Goal: Task Accomplishment & Management: Complete application form

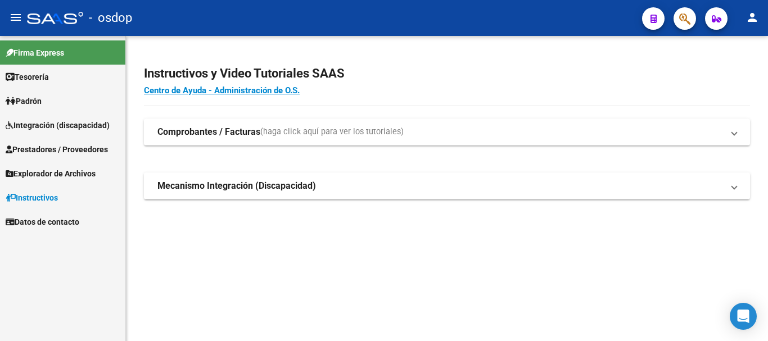
click at [55, 149] on span "Prestadores / Proveedores" at bounding box center [57, 149] width 102 height 12
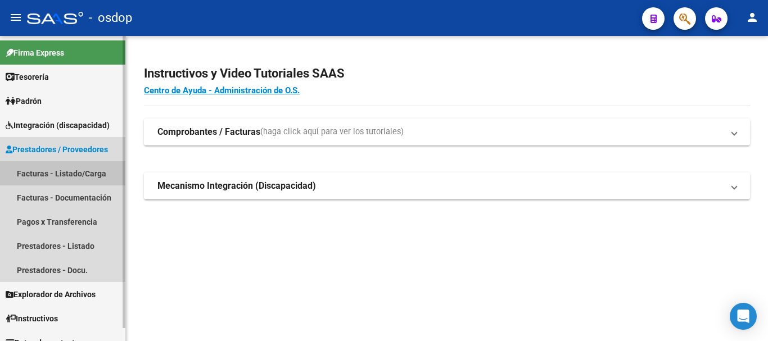
click at [57, 174] on link "Facturas - Listado/Carga" at bounding box center [62, 173] width 125 height 24
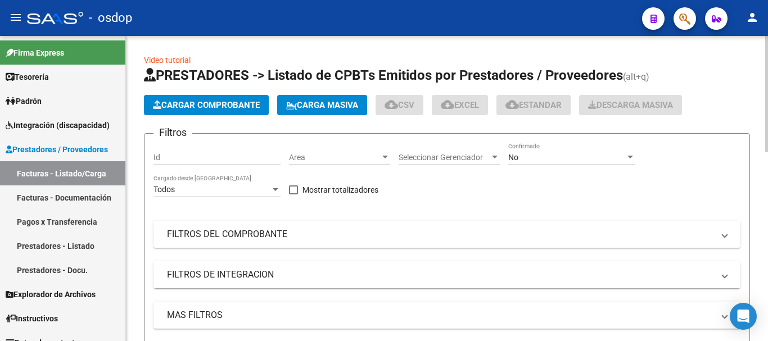
click at [270, 232] on mat-panel-title "FILTROS DEL COMPROBANTE" at bounding box center [440, 234] width 547 height 12
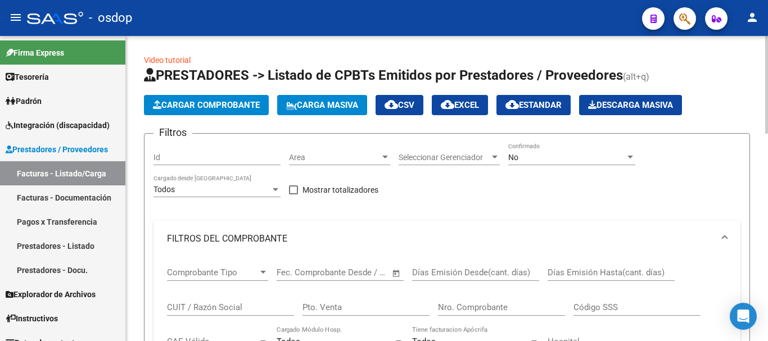
scroll to position [56, 0]
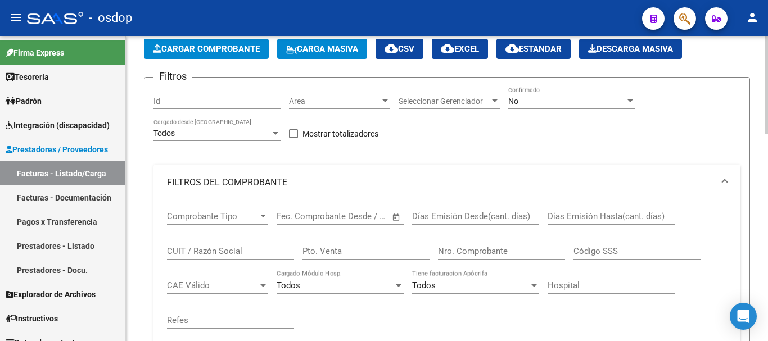
click at [212, 254] on input "CUIT / Razón Social" at bounding box center [230, 251] width 127 height 10
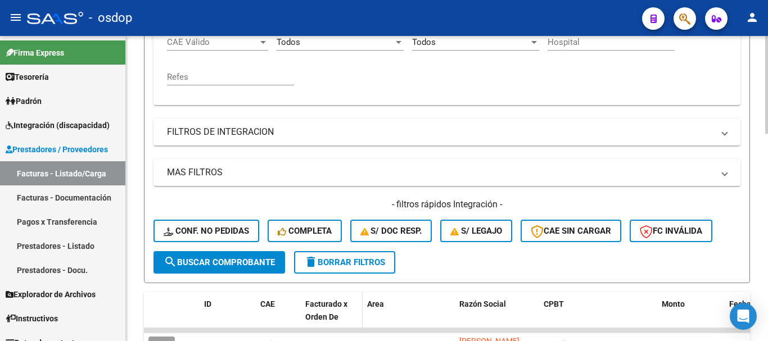
scroll to position [337, 0]
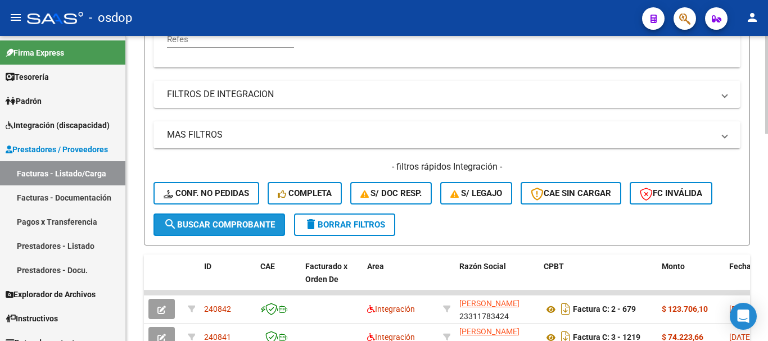
click at [200, 229] on span "search Buscar Comprobante" at bounding box center [219, 225] width 111 height 10
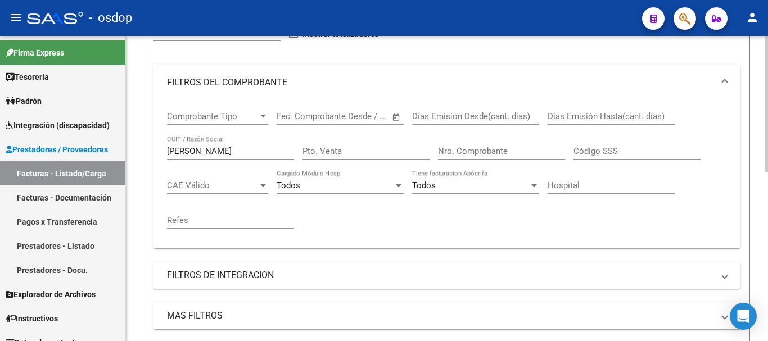
scroll to position [98, 0]
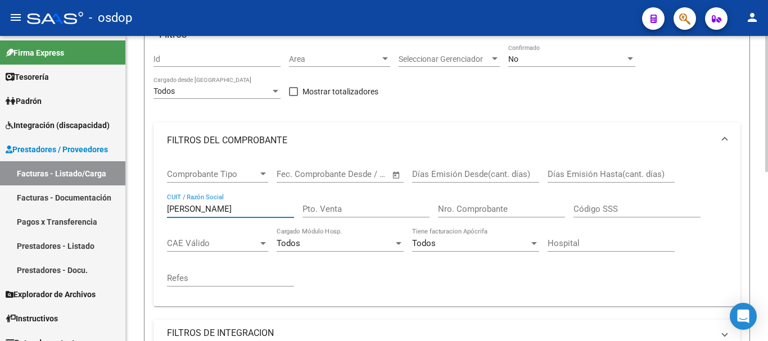
drag, startPoint x: 222, startPoint y: 210, endPoint x: 140, endPoint y: 210, distance: 81.6
click at [140, 210] on div "Video tutorial PRESTADORES -> Listado de CPBTs Emitidos por Prestadores / Prove…" at bounding box center [447, 280] width 642 height 685
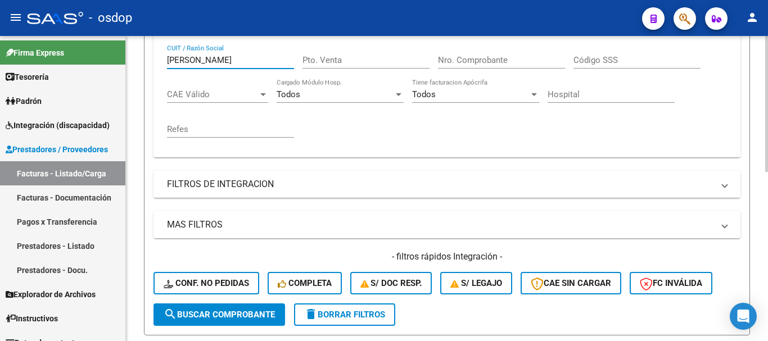
scroll to position [267, 0]
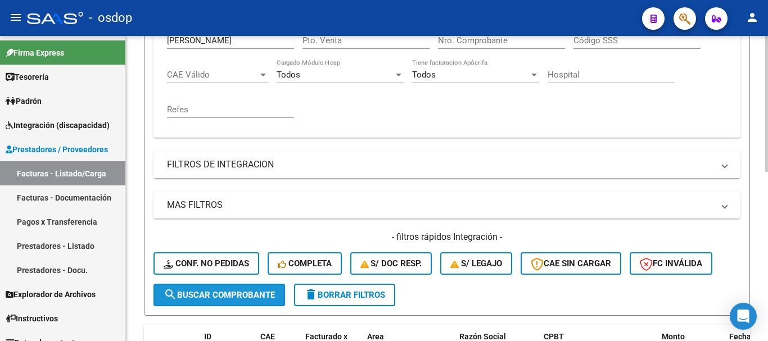
click at [211, 295] on span "search Buscar Comprobante" at bounding box center [219, 295] width 111 height 10
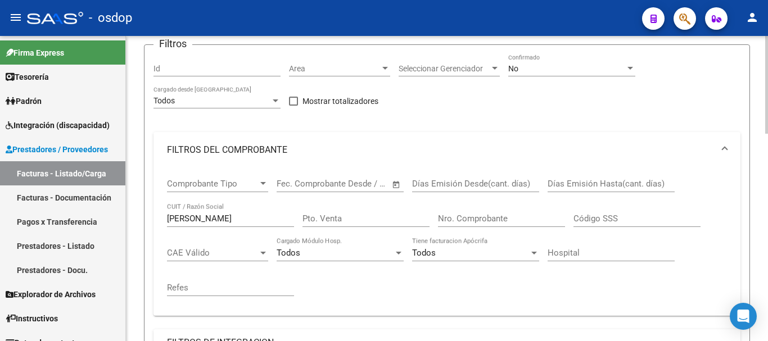
scroll to position [88, 0]
drag, startPoint x: 188, startPoint y: 213, endPoint x: 129, endPoint y: 213, distance: 59.6
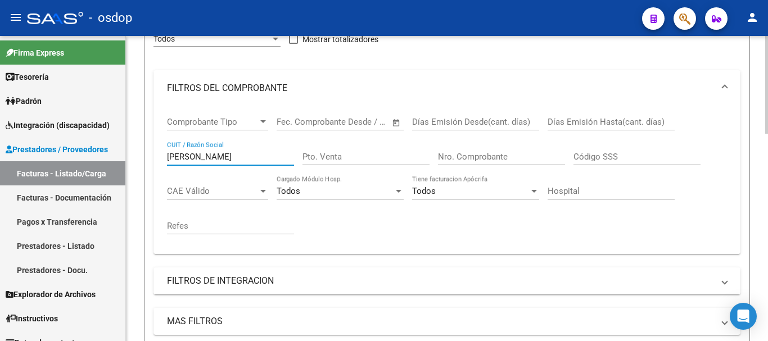
scroll to position [313, 0]
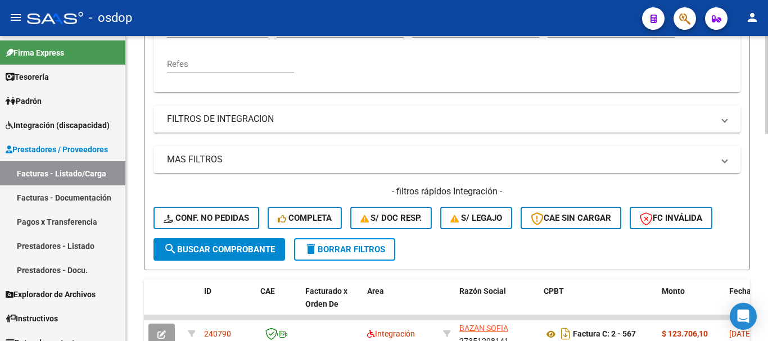
click at [183, 242] on button "search Buscar Comprobante" at bounding box center [220, 249] width 132 height 22
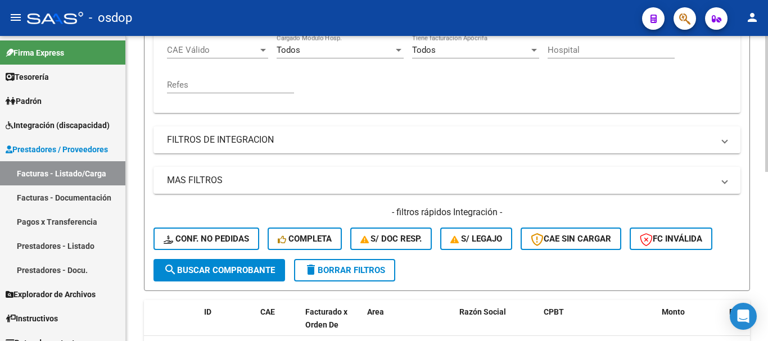
scroll to position [211, 0]
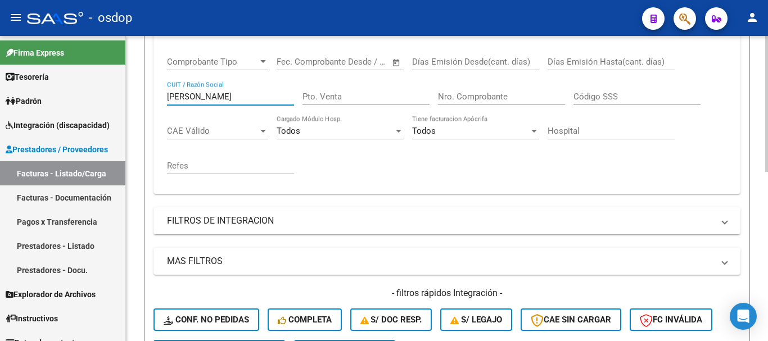
drag, startPoint x: 190, startPoint y: 97, endPoint x: 151, endPoint y: 97, distance: 38.2
click at [151, 97] on form "Filtros Id Area Area Seleccionar Gerenciador Seleccionar Gerenciador No Confirm…" at bounding box center [447, 147] width 606 height 450
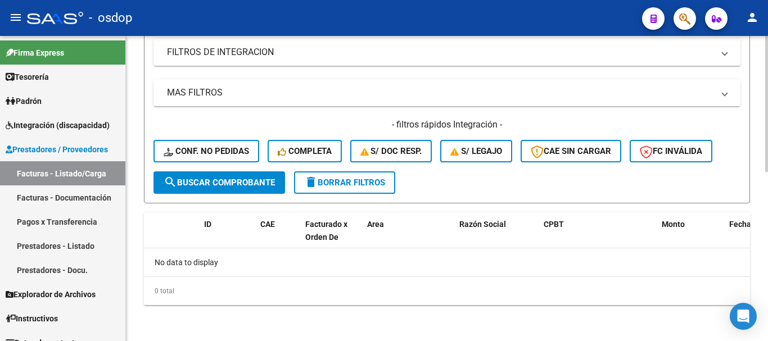
click at [214, 187] on span "search Buscar Comprobante" at bounding box center [219, 183] width 111 height 10
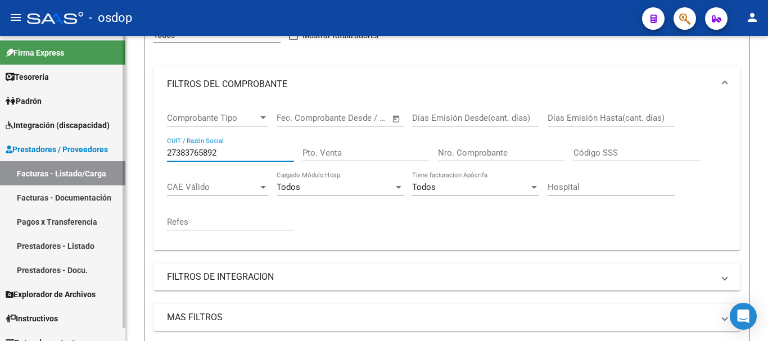
drag, startPoint x: 231, startPoint y: 155, endPoint x: 100, endPoint y: 153, distance: 130.5
click at [100, 153] on mat-sidenav-container "Firma Express Tesorería Extractos Procesados (csv) Extractos Originales (pdf) P…" at bounding box center [384, 188] width 768 height 305
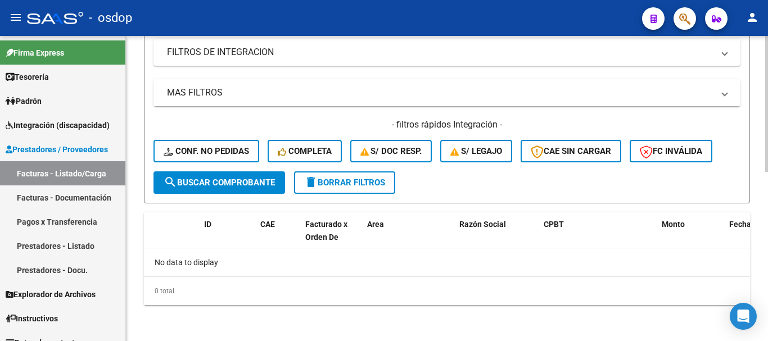
type input "[PERSON_NAME]"
click at [207, 188] on button "search Buscar Comprobante" at bounding box center [220, 183] width 132 height 22
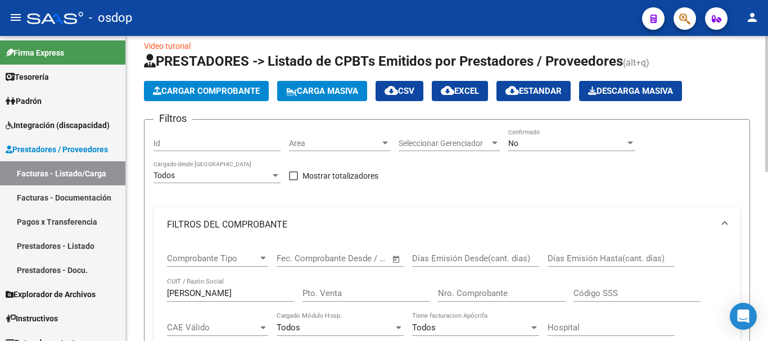
scroll to position [0, 0]
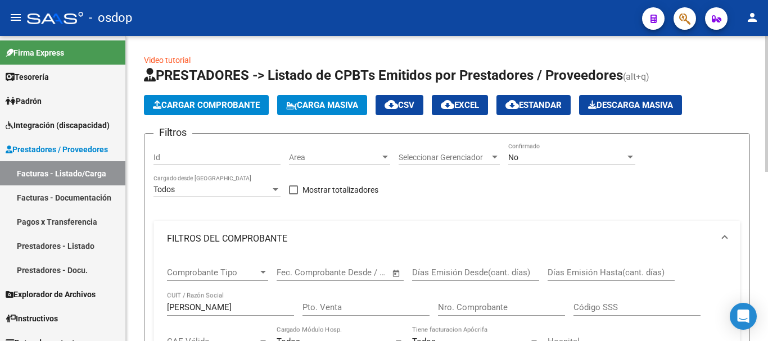
click at [215, 106] on span "Cargar Comprobante" at bounding box center [206, 105] width 107 height 10
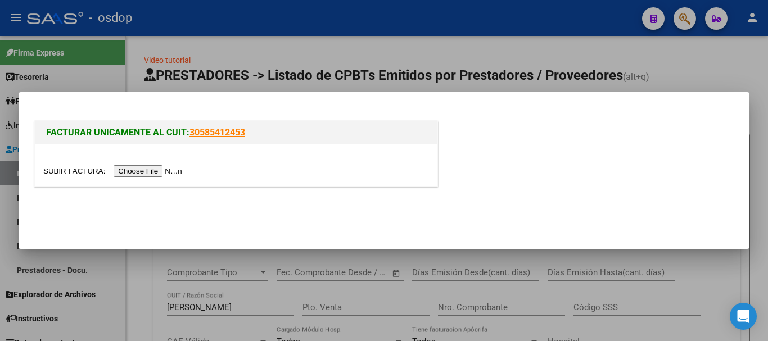
click at [146, 176] on input "file" at bounding box center [114, 171] width 142 height 12
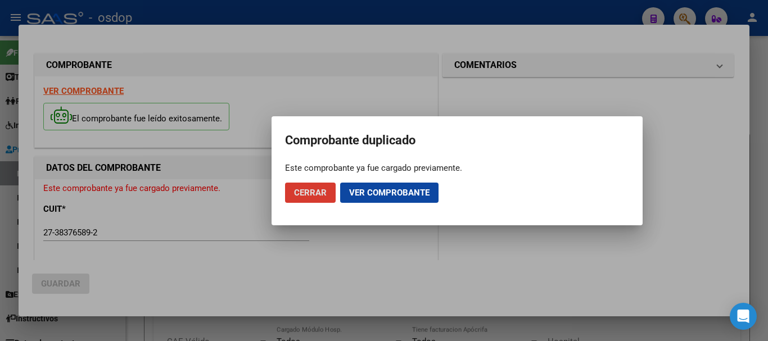
click at [385, 192] on span "Ver comprobante" at bounding box center [389, 193] width 80 height 10
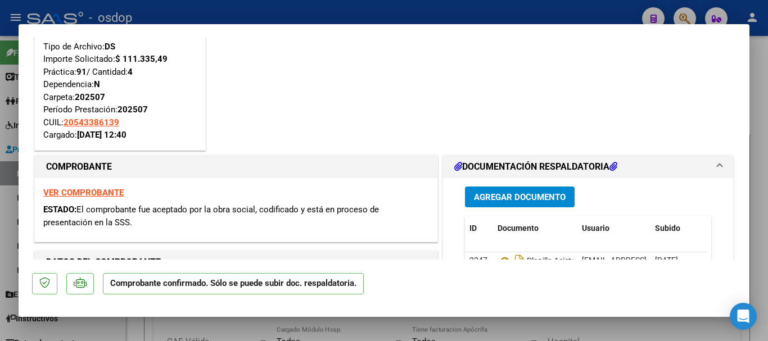
scroll to position [112, 0]
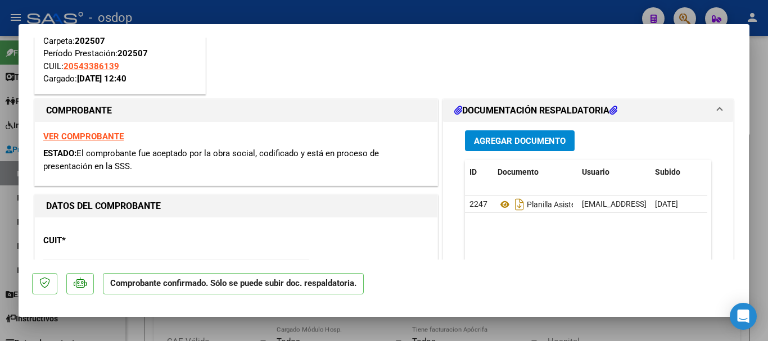
click at [467, 12] on div at bounding box center [384, 170] width 768 height 341
type input "$ 0,00"
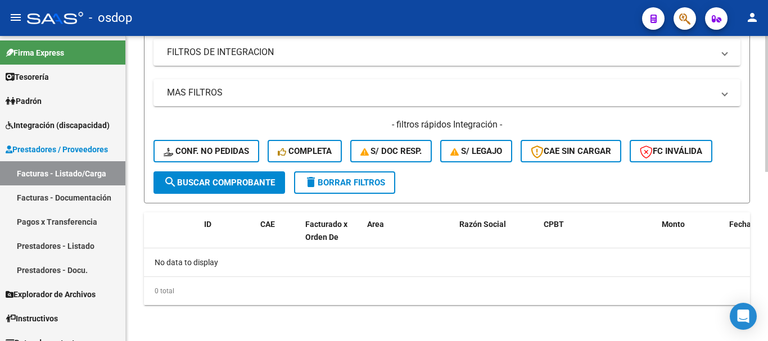
click at [220, 186] on span "search Buscar Comprobante" at bounding box center [219, 183] width 111 height 10
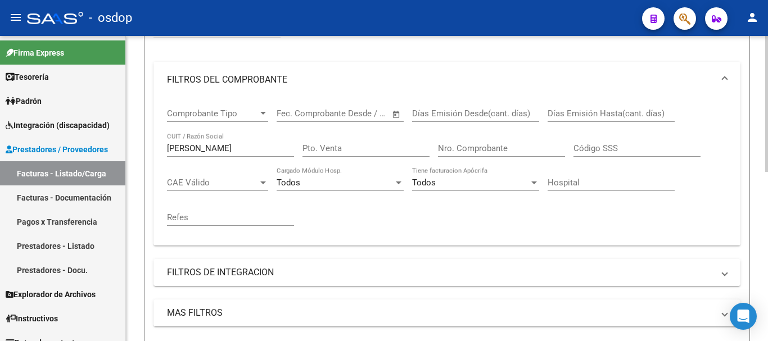
scroll to position [155, 0]
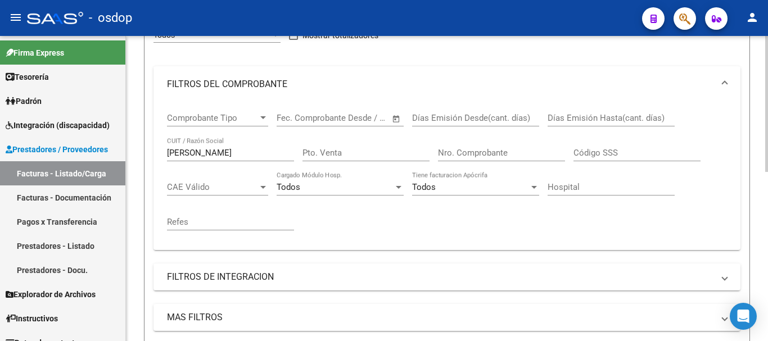
click at [217, 152] on input "[PERSON_NAME]" at bounding box center [230, 153] width 127 height 10
type input "r"
click at [488, 151] on input "Nro. Comprobante" at bounding box center [501, 153] width 127 height 10
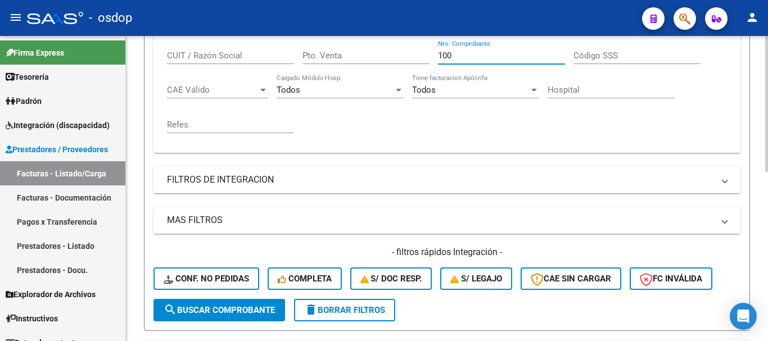
scroll to position [211, 0]
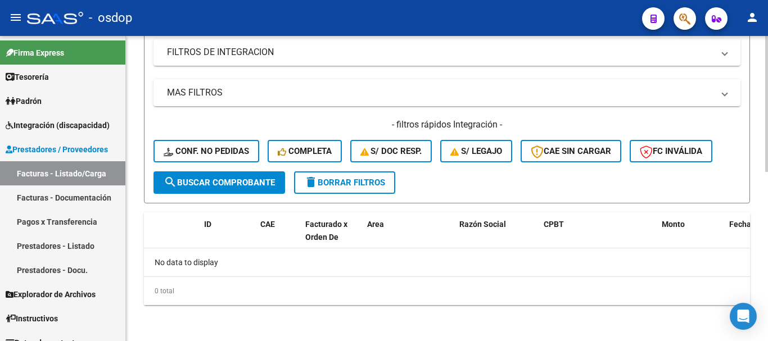
type input "1007"
click at [220, 186] on span "search Buscar Comprobante" at bounding box center [219, 183] width 111 height 10
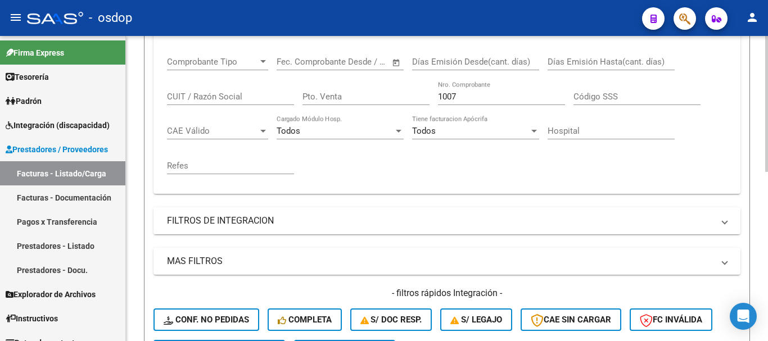
click at [337, 221] on mat-panel-title "FILTROS DE INTEGRACION" at bounding box center [440, 221] width 547 height 12
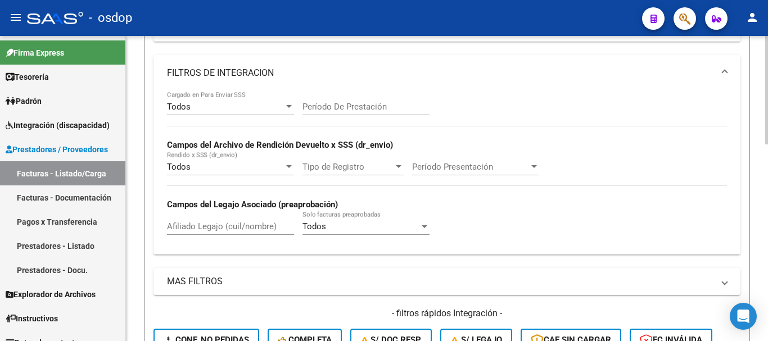
scroll to position [380, 0]
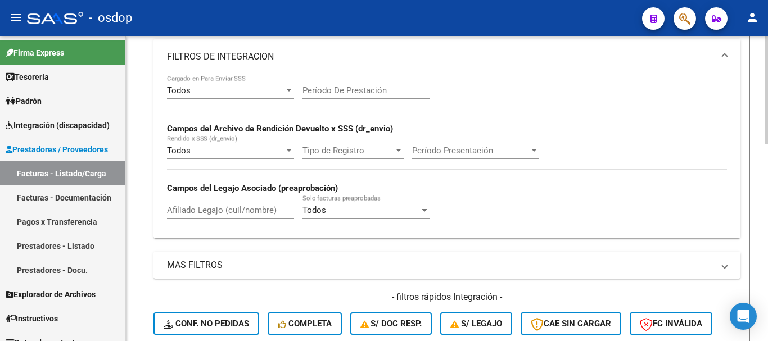
click at [321, 266] on mat-panel-title "MAS FILTROS" at bounding box center [440, 265] width 547 height 12
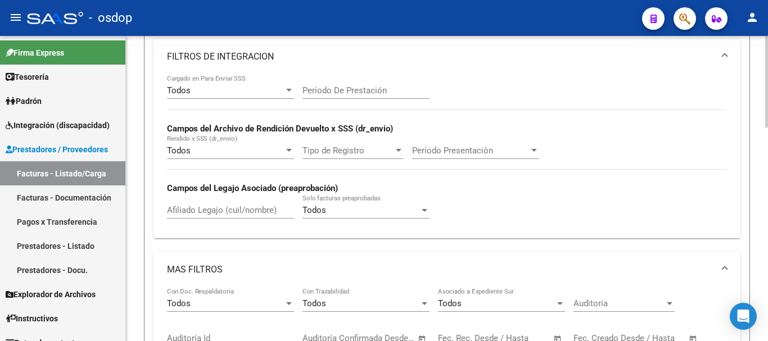
click at [718, 54] on span "FILTROS DE INTEGRACION" at bounding box center [445, 57] width 556 height 12
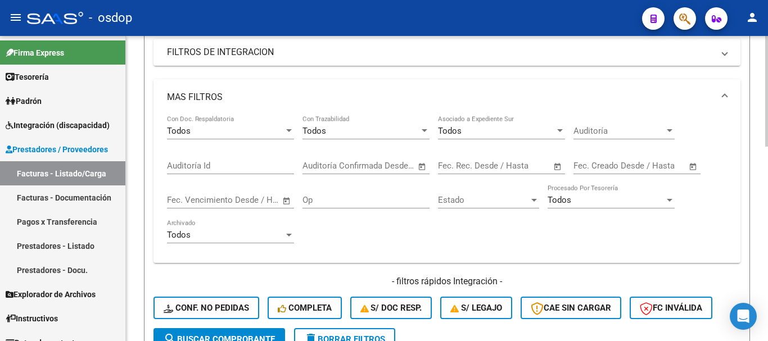
click at [727, 96] on span at bounding box center [725, 97] width 4 height 12
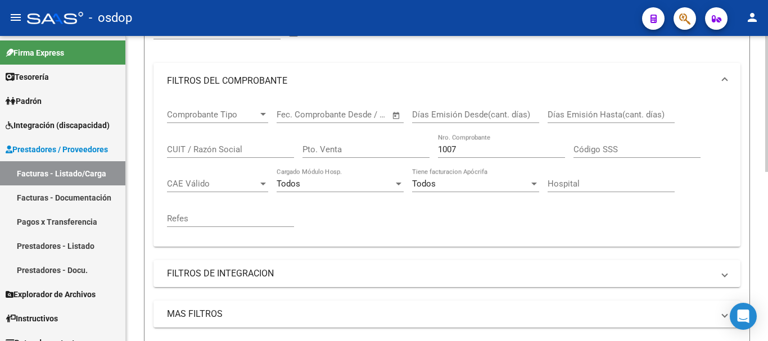
scroll to position [155, 0]
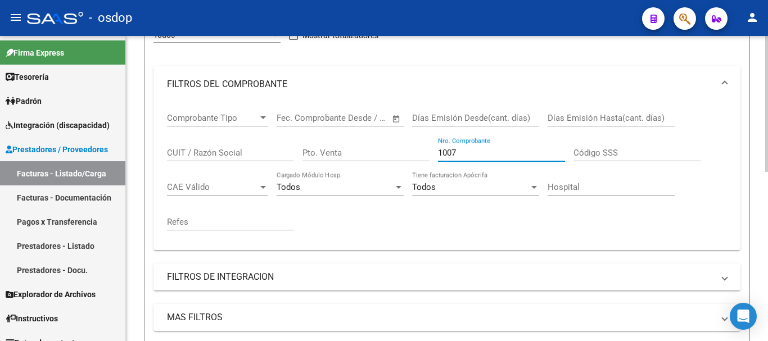
drag, startPoint x: 467, startPoint y: 154, endPoint x: 436, endPoint y: 156, distance: 31.0
click at [436, 156] on div "Comprobante Tipo Comprobante Tipo Start date – End date Fec. Comprobante Desde …" at bounding box center [447, 171] width 560 height 139
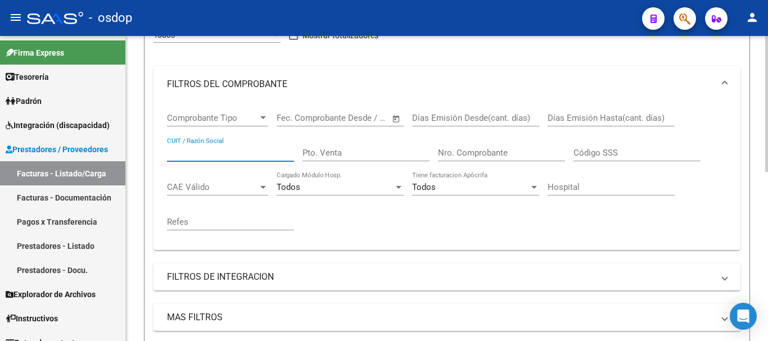
click at [223, 154] on input "CUIT / Razón Social" at bounding box center [230, 153] width 127 height 10
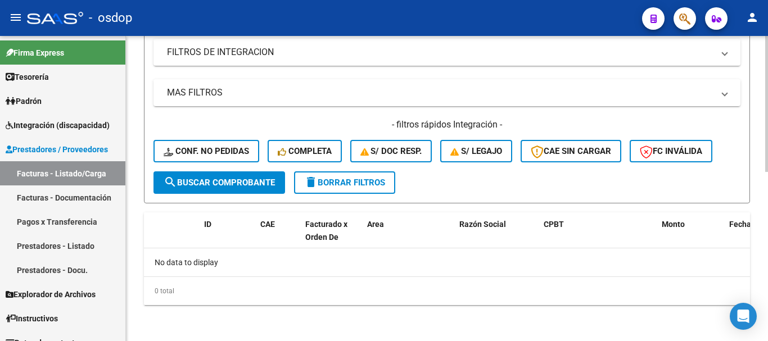
type input "RAGNO"
click at [235, 183] on span "search Buscar Comprobante" at bounding box center [219, 183] width 111 height 10
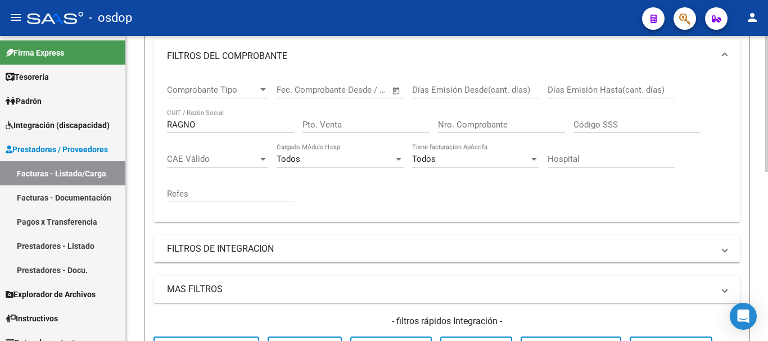
scroll to position [42, 0]
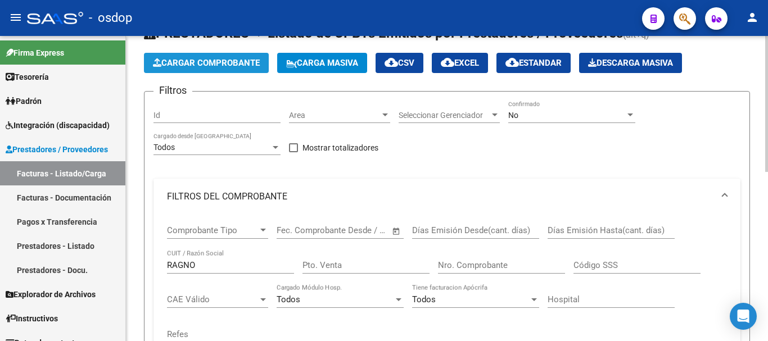
click at [187, 64] on span "Cargar Comprobante" at bounding box center [206, 63] width 107 height 10
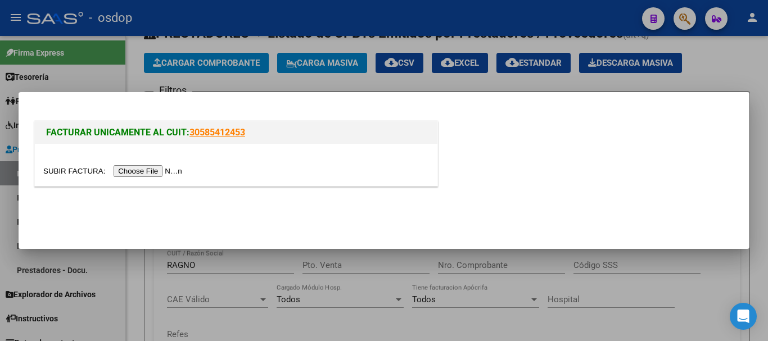
click at [133, 172] on input "file" at bounding box center [114, 171] width 142 height 12
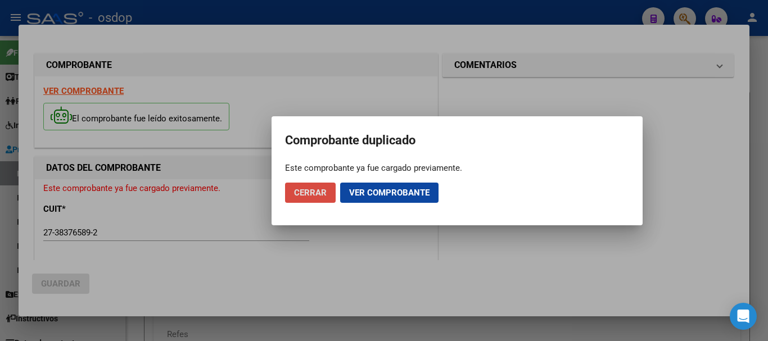
click at [317, 193] on span "Cerrar" at bounding box center [310, 193] width 33 height 10
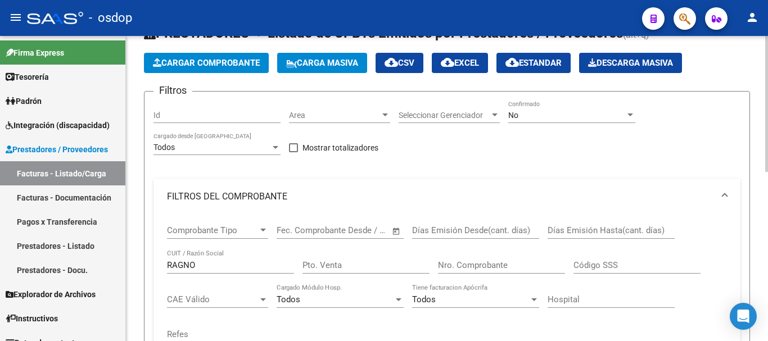
click at [215, 59] on span "Cargar Comprobante" at bounding box center [206, 63] width 107 height 10
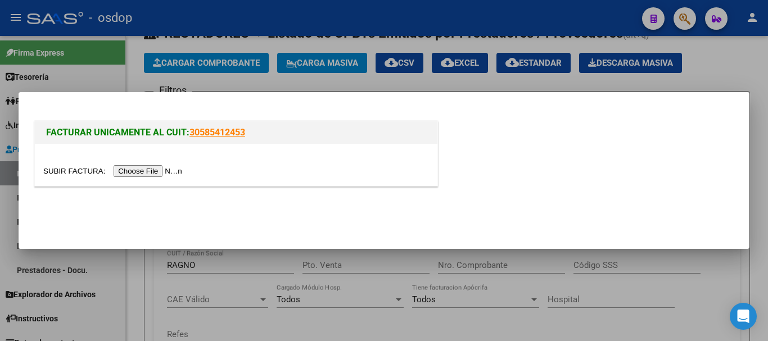
click at [157, 170] on input "file" at bounding box center [114, 171] width 142 height 12
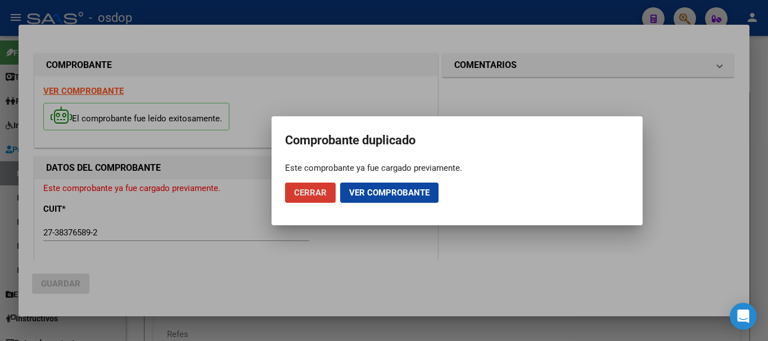
click at [395, 189] on span "Ver comprobante" at bounding box center [389, 193] width 80 height 10
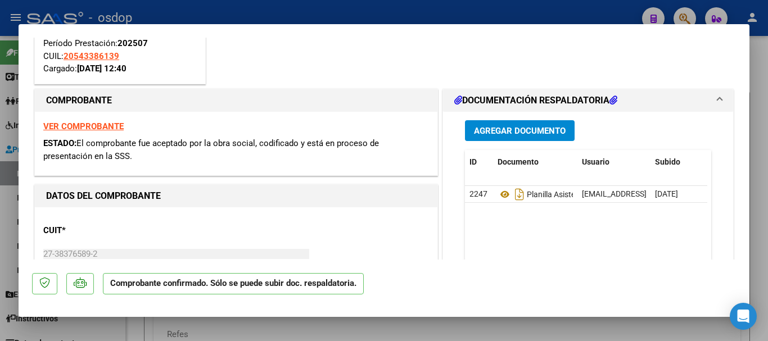
scroll to position [56, 0]
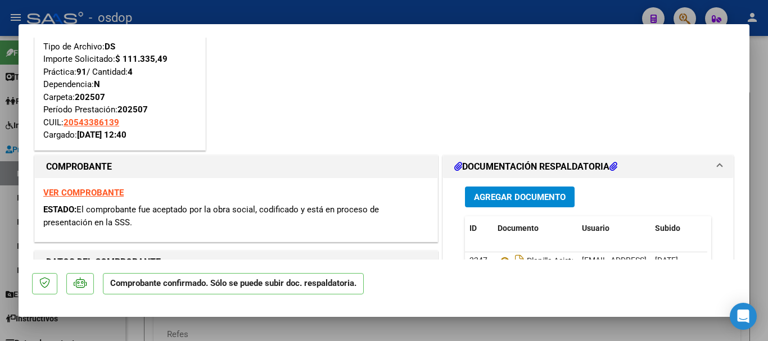
click at [392, 19] on div at bounding box center [384, 170] width 768 height 341
type input "$ 0,00"
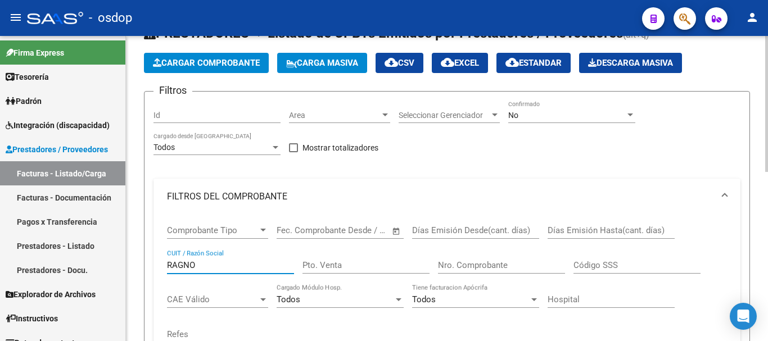
click at [218, 265] on input "RAGNO" at bounding box center [230, 265] width 127 height 10
type input "R"
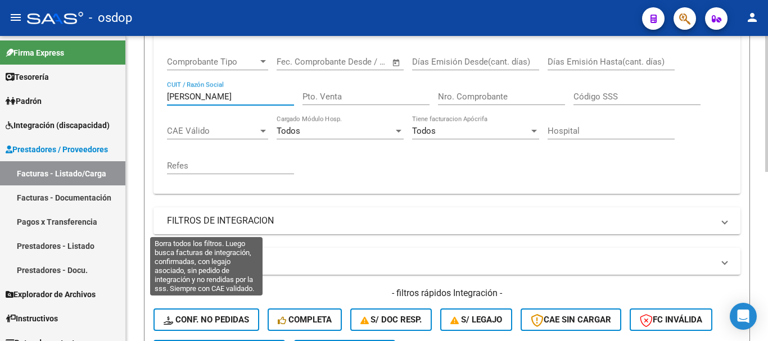
scroll to position [323, 0]
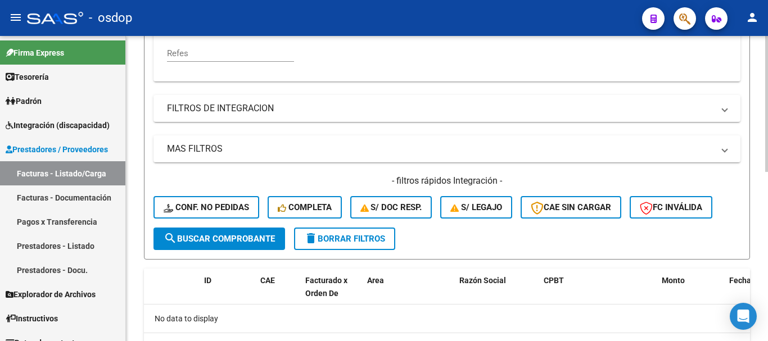
type input "[PERSON_NAME]"
click at [204, 237] on span "search Buscar Comprobante" at bounding box center [219, 239] width 111 height 10
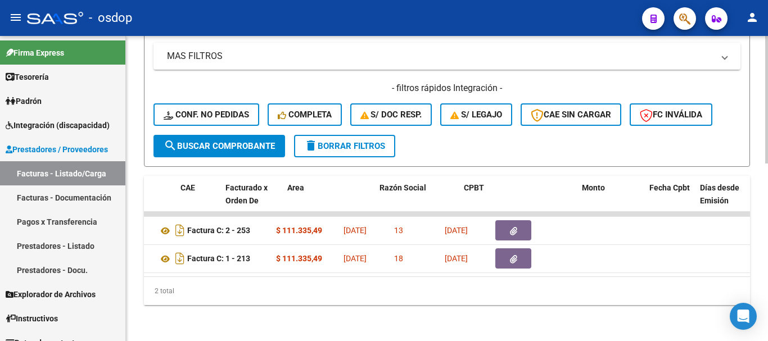
scroll to position [0, 11]
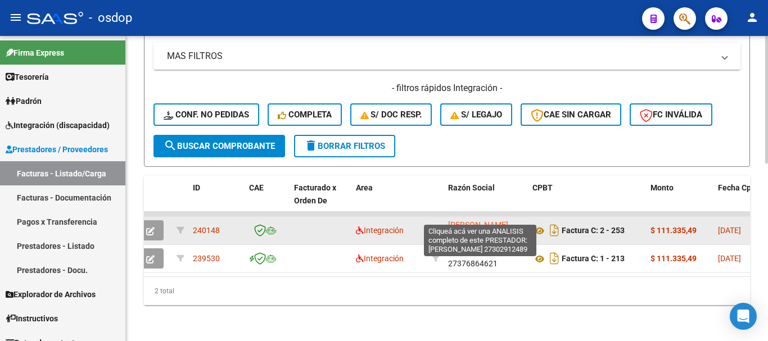
click at [485, 220] on span "[PERSON_NAME]" at bounding box center [478, 224] width 60 height 9
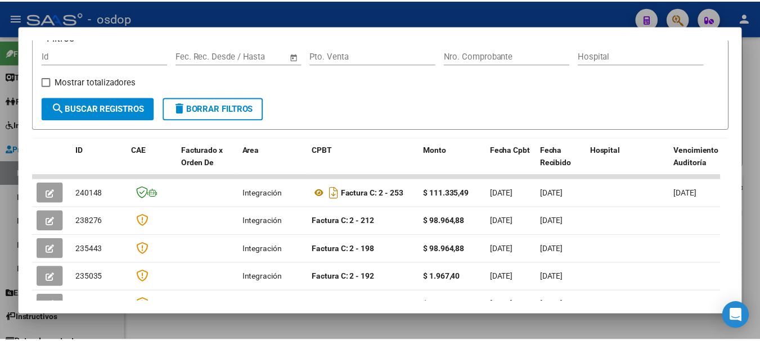
scroll to position [225, 0]
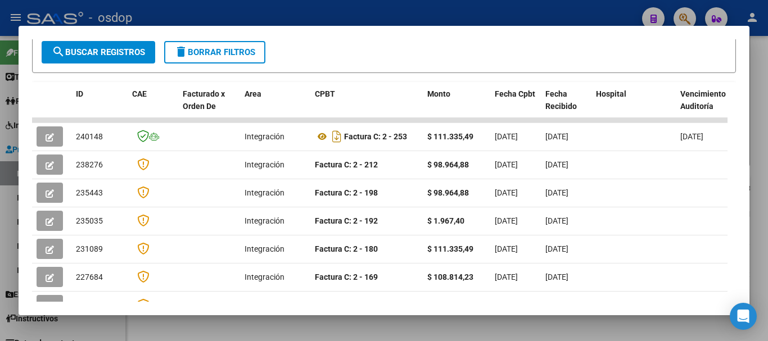
click at [488, 15] on div at bounding box center [384, 170] width 768 height 341
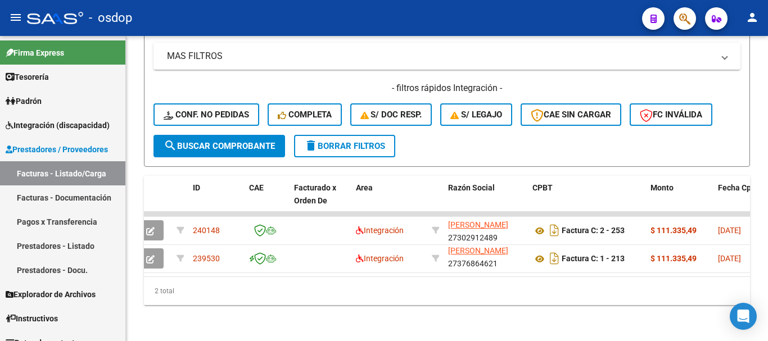
click at [759, 16] on mat-icon "person" at bounding box center [752, 17] width 13 height 13
click at [738, 77] on button "exit_to_app Salir" at bounding box center [729, 74] width 69 height 27
